Goal: Transaction & Acquisition: Purchase product/service

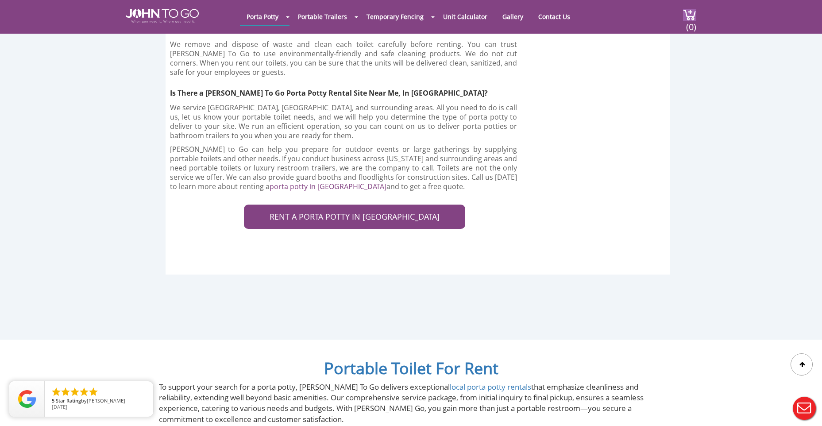
scroll to position [2611, 0]
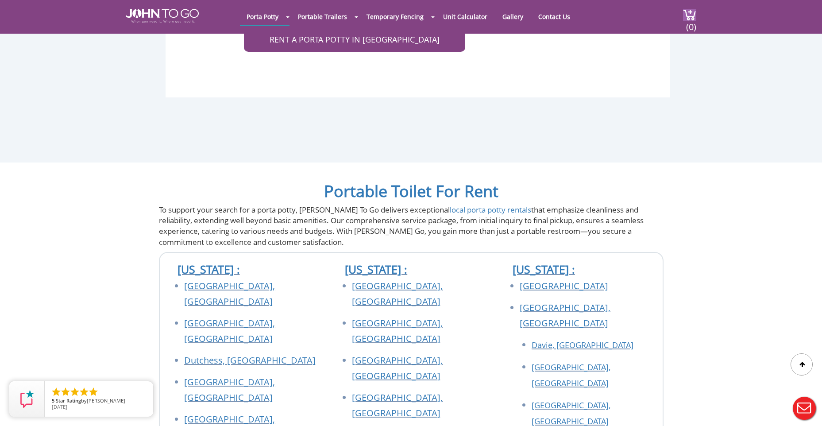
click at [386, 309] on div at bounding box center [411, 213] width 822 height 426
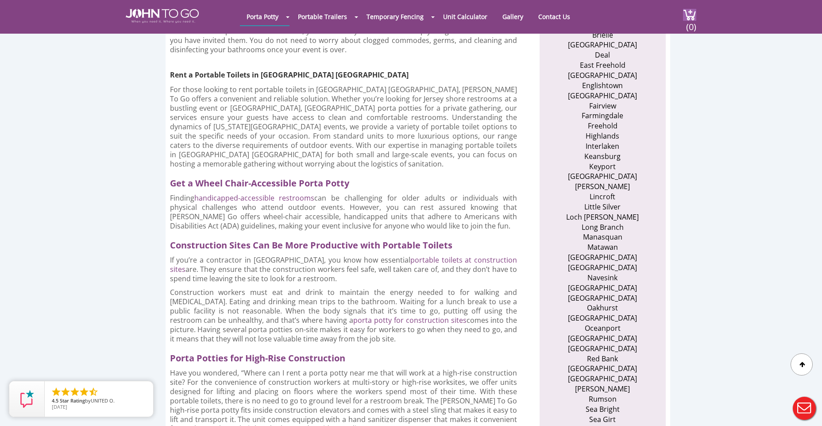
scroll to position [575, 0]
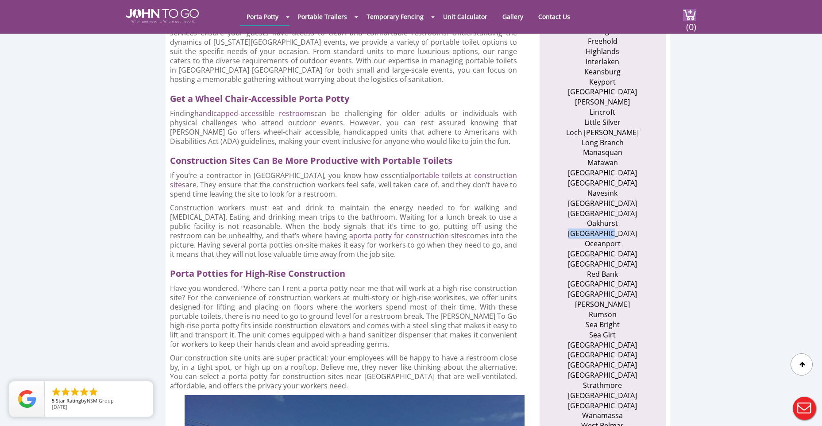
drag, startPoint x: 578, startPoint y: 203, endPoint x: 628, endPoint y: 203, distance: 49.6
click at [628, 228] on li "Ocean Grove" at bounding box center [602, 233] width 86 height 10
drag, startPoint x: 628, startPoint y: 203, endPoint x: 600, endPoint y: 205, distance: 27.9
drag, startPoint x: 600, startPoint y: 205, endPoint x: 533, endPoint y: 214, distance: 67.4
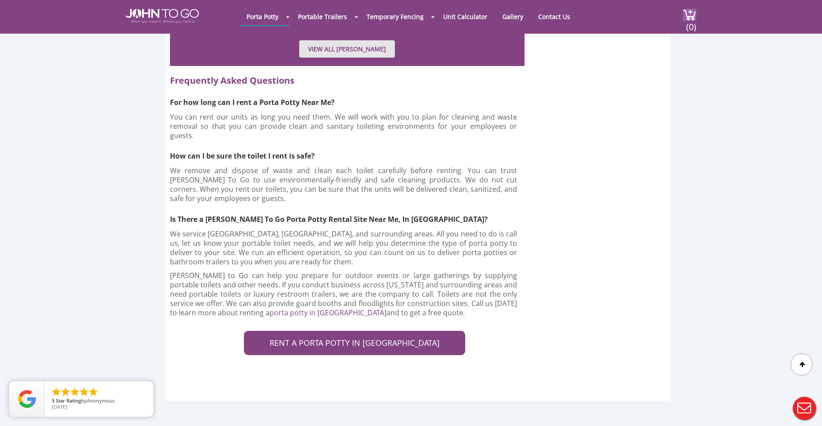
scroll to position [2301, 0]
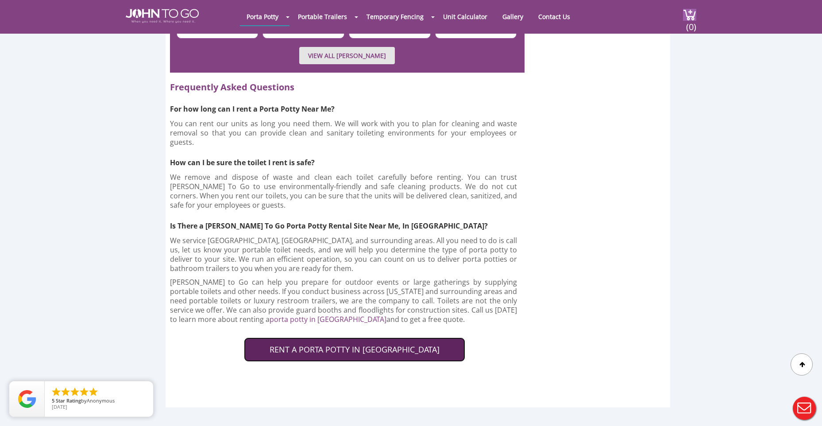
click at [327, 337] on link "RENT A PORTA POTTY IN MONMOUTH COUNTY" at bounding box center [354, 349] width 221 height 25
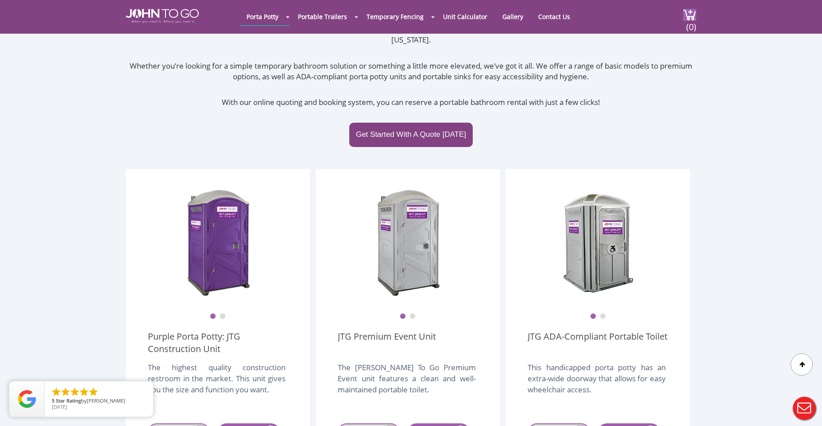
scroll to position [177, 0]
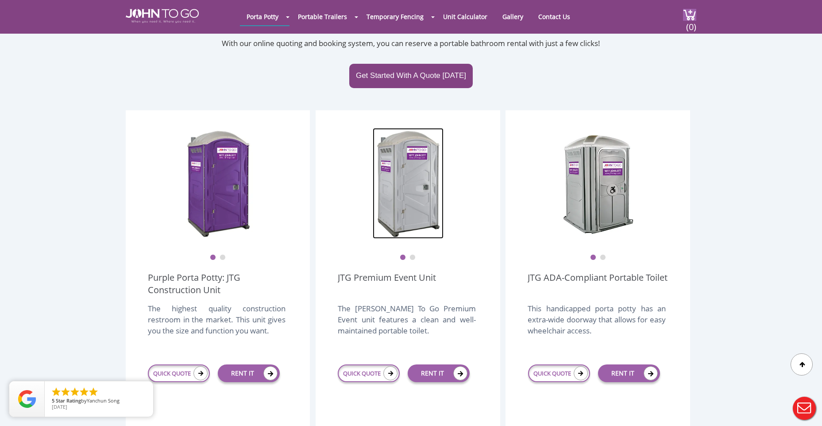
click at [403, 179] on img at bounding box center [408, 183] width 71 height 111
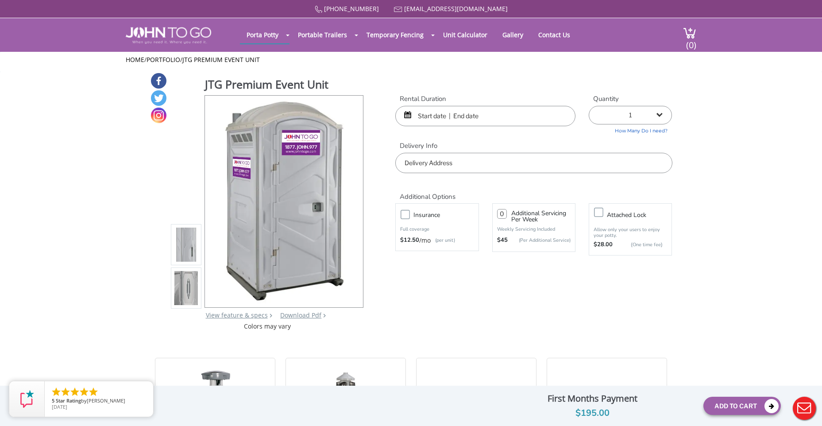
click at [175, 250] on img at bounding box center [186, 244] width 24 height 208
click at [189, 289] on img at bounding box center [186, 288] width 24 height 208
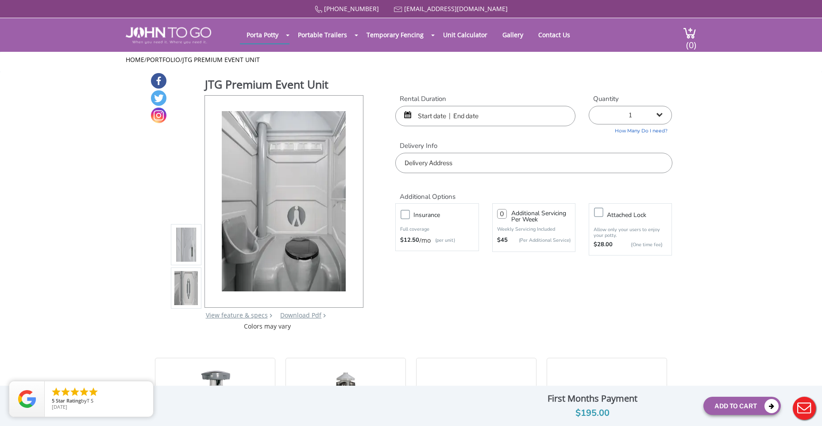
click at [184, 250] on img at bounding box center [186, 244] width 24 height 208
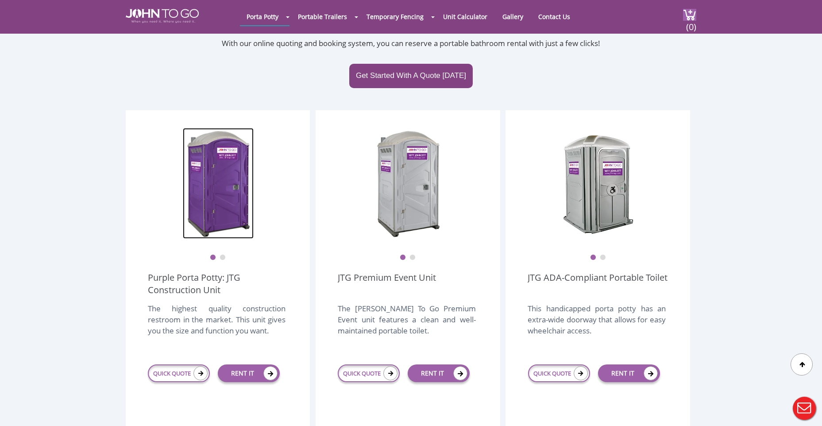
click at [218, 172] on img at bounding box center [218, 183] width 71 height 111
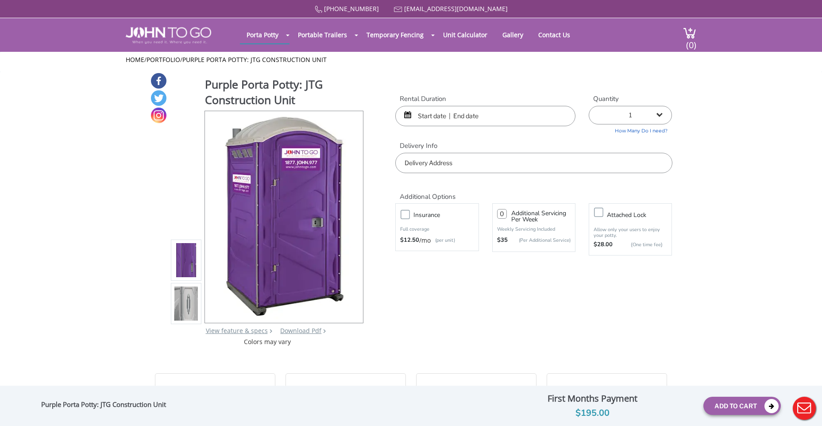
click at [184, 266] on img at bounding box center [186, 260] width 24 height 208
click at [185, 311] on img at bounding box center [186, 303] width 24 height 208
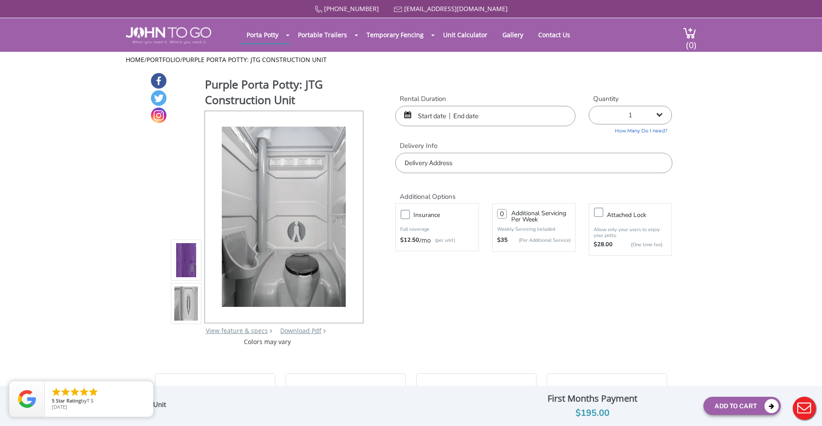
click at [189, 262] on img at bounding box center [186, 260] width 24 height 208
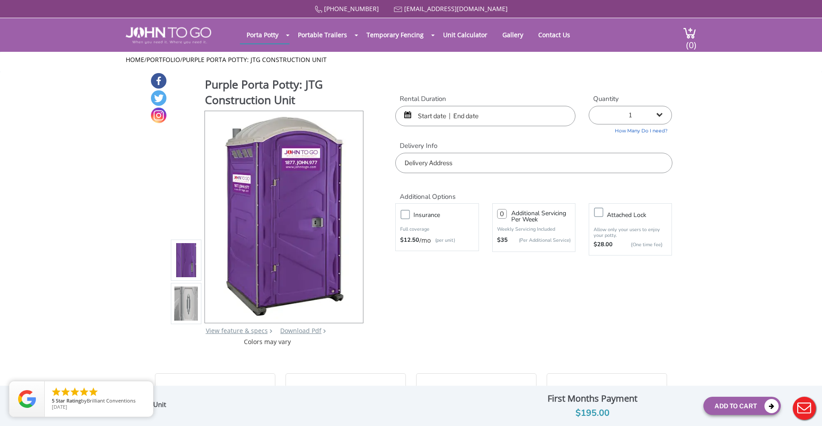
click at [409, 215] on label "Insurance" at bounding box center [445, 214] width 73 height 11
click at [0, 0] on input "Insurance" at bounding box center [0, 0] width 0 height 0
type input "0"
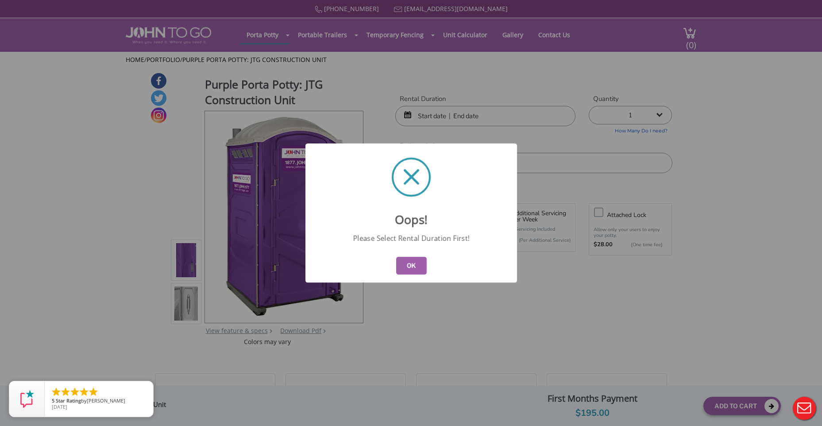
click at [416, 264] on button "OK" at bounding box center [411, 266] width 31 height 18
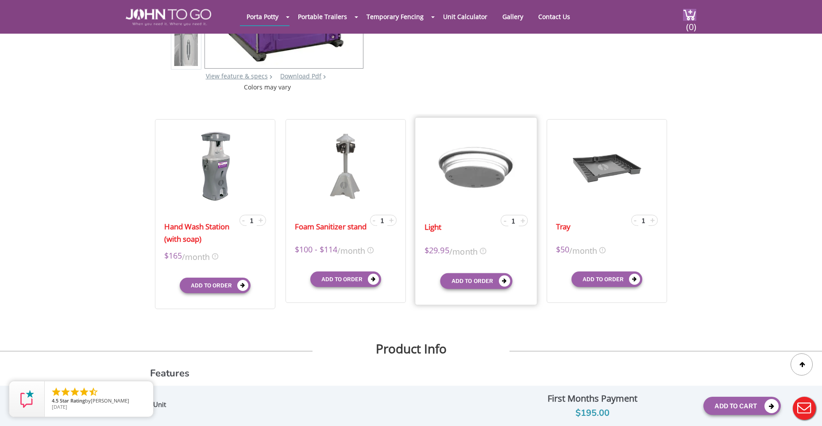
scroll to position [221, 0]
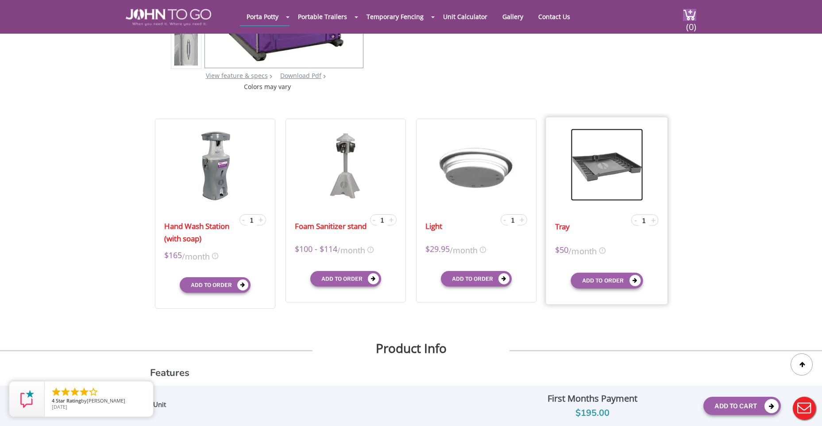
click at [605, 171] on img at bounding box center [606, 164] width 72 height 72
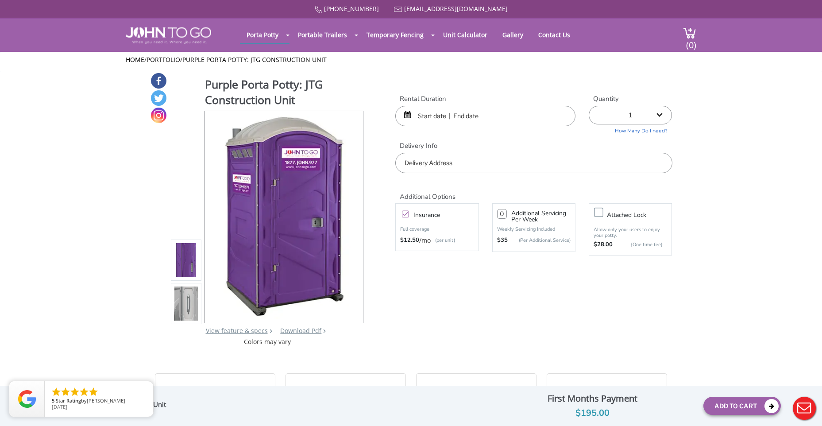
click at [409, 215] on label "Insurance" at bounding box center [445, 214] width 73 height 11
click at [0, 0] on input "Insurance" at bounding box center [0, 0] width 0 height 0
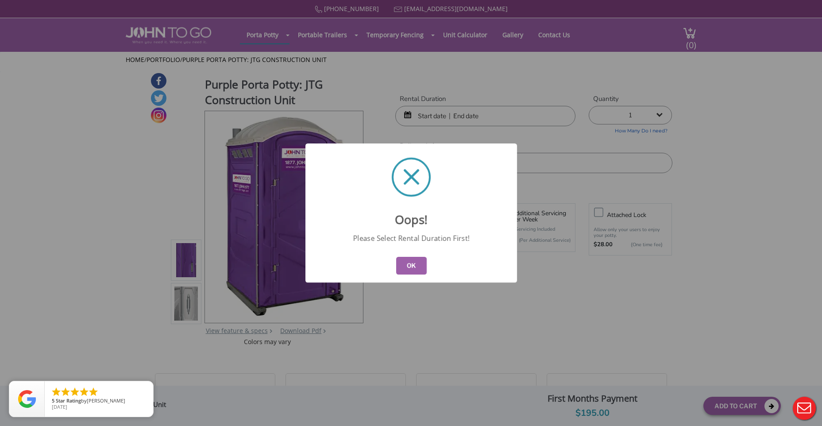
click at [410, 263] on button "OK" at bounding box center [411, 266] width 31 height 18
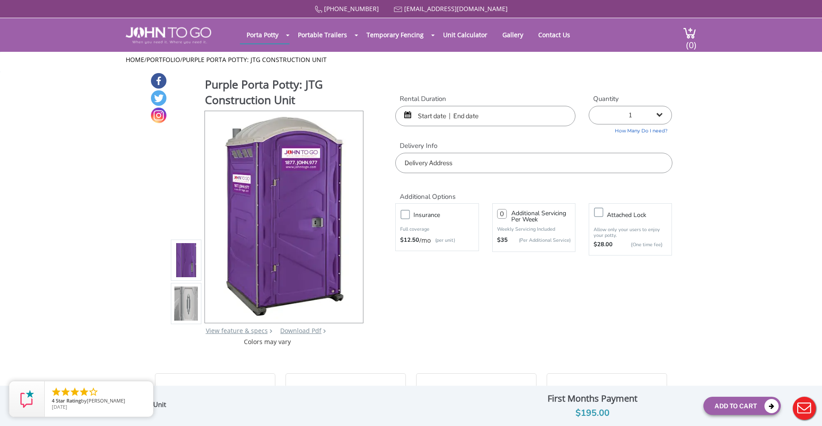
click at [190, 305] on img at bounding box center [186, 303] width 24 height 208
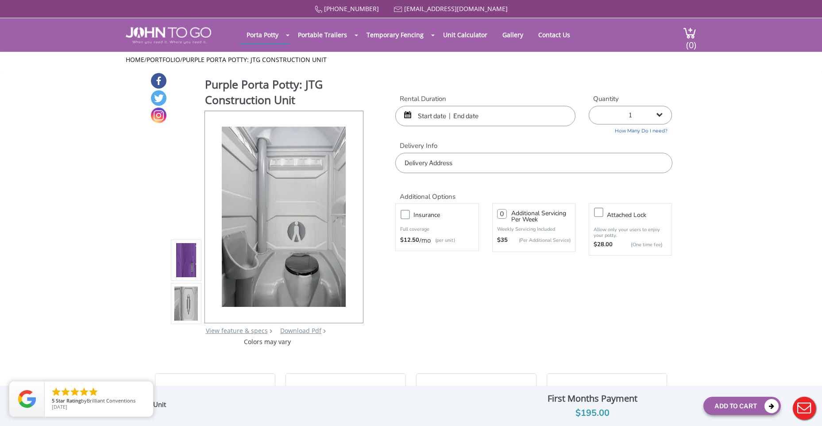
click at [198, 411] on div "Purple Porta Potty: JTG Construction Unit Optional Insurance $ Servicing charge…" at bounding box center [411, 405] width 740 height 31
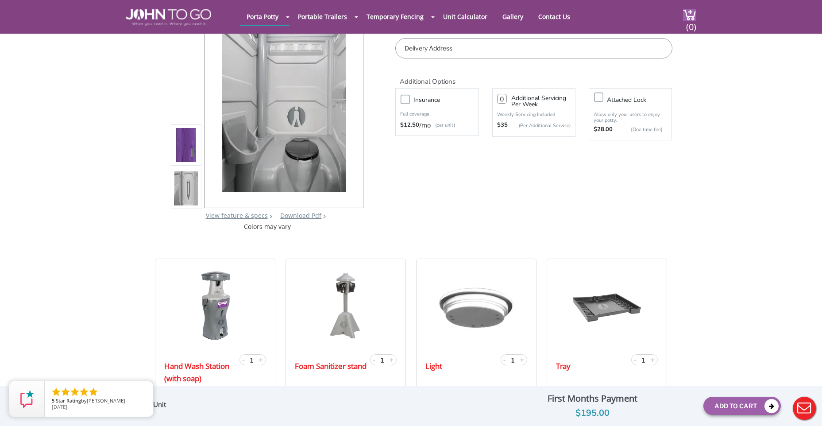
scroll to position [89, 0]
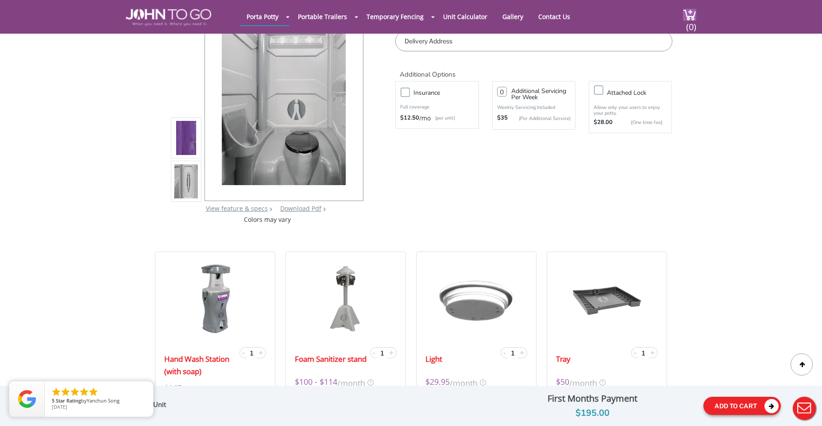
click at [769, 406] on icon at bounding box center [771, 406] width 14 height 14
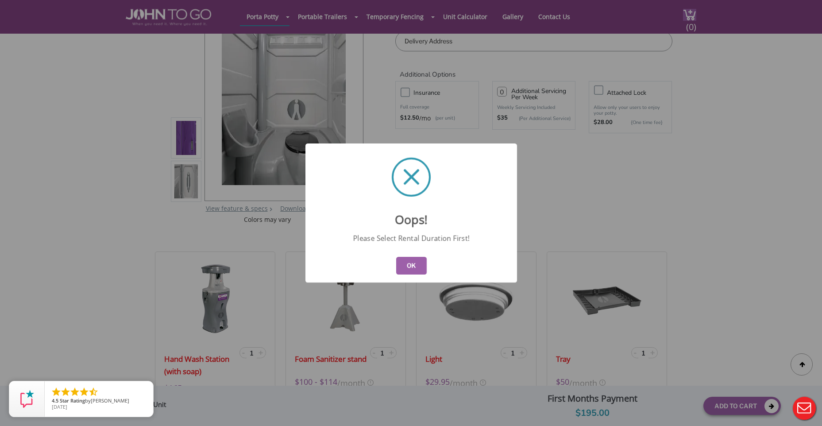
click at [411, 267] on button "OK" at bounding box center [411, 266] width 31 height 18
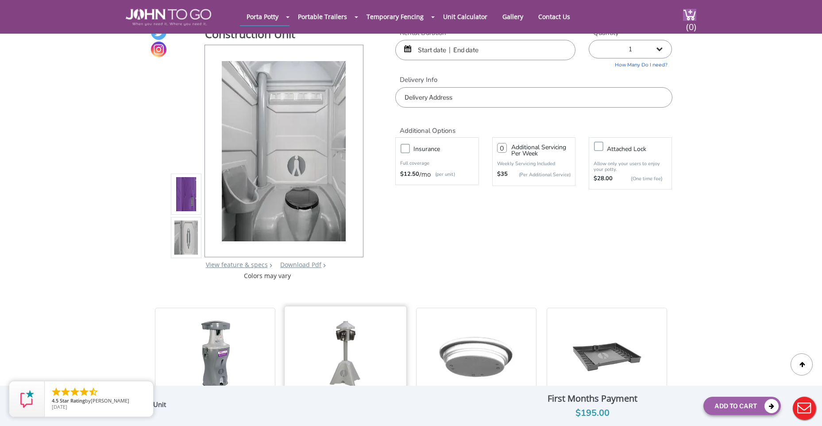
scroll to position [0, 0]
